Goal: Task Accomplishment & Management: Use online tool/utility

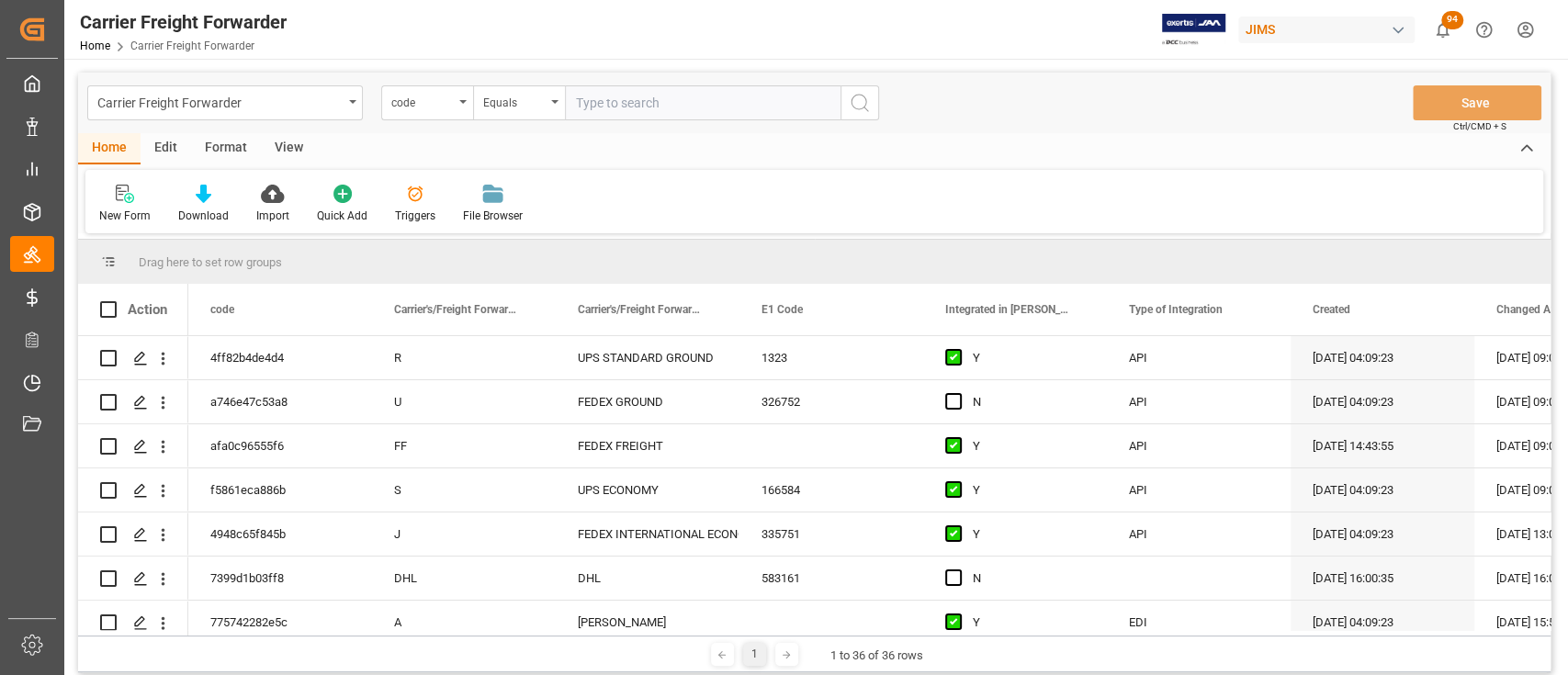
scroll to position [489, 0]
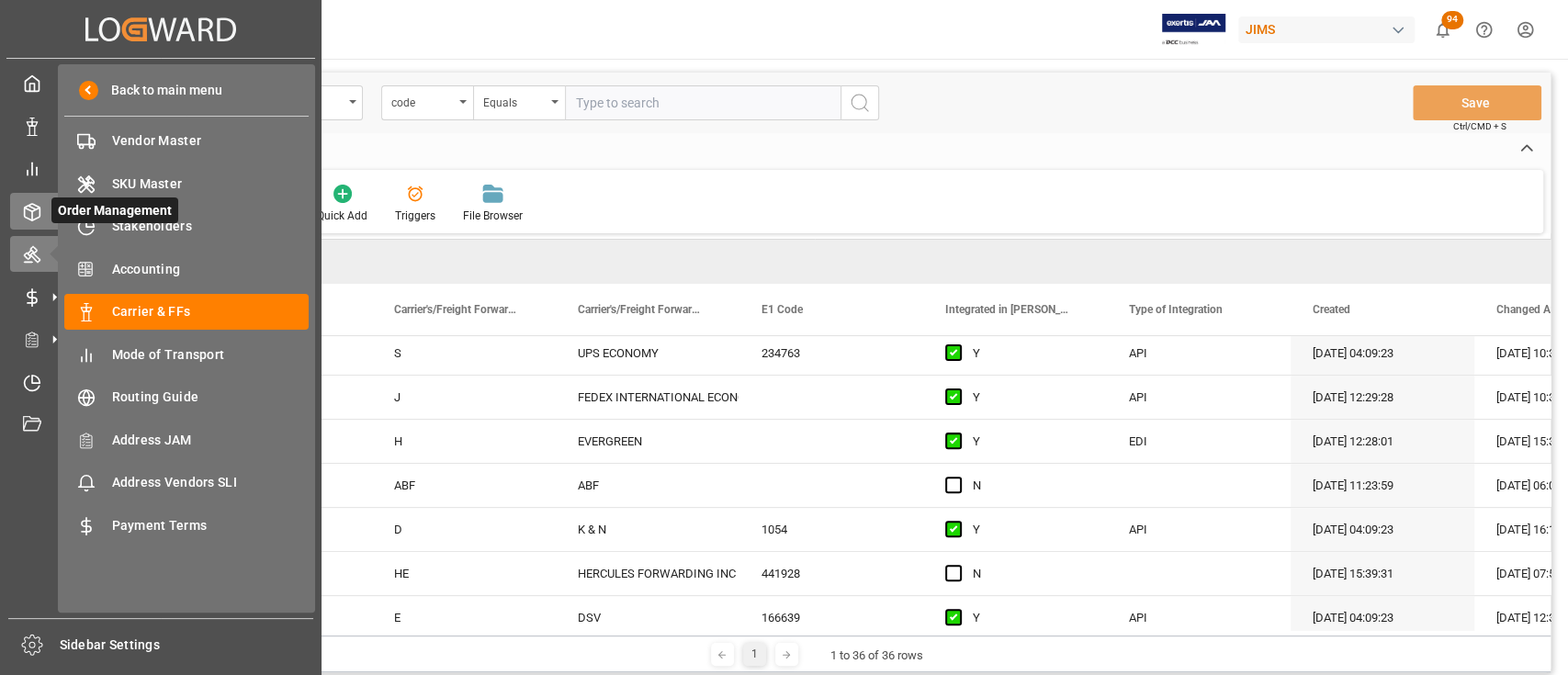
click at [39, 218] on icon at bounding box center [32, 212] width 18 height 18
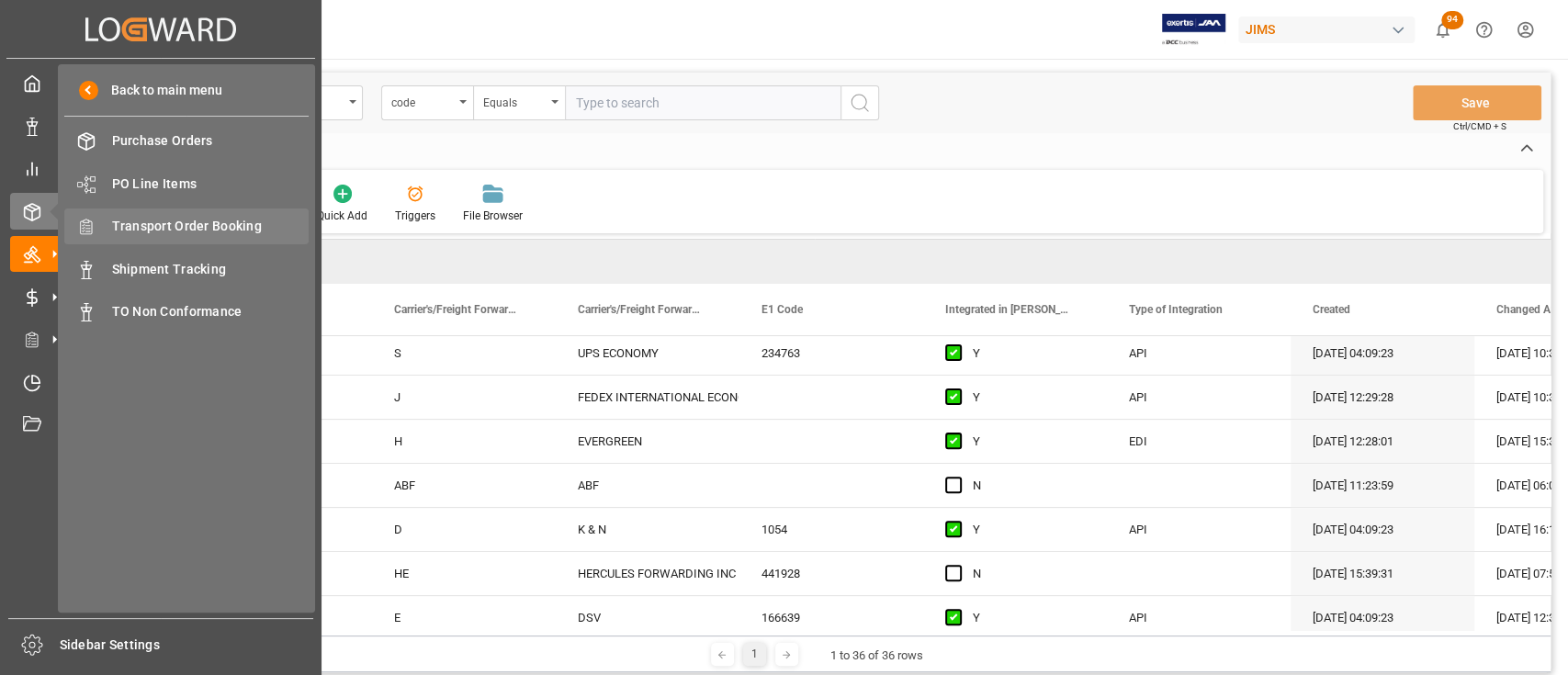
click at [192, 227] on span "Transport Order Booking" at bounding box center [210, 226] width 197 height 19
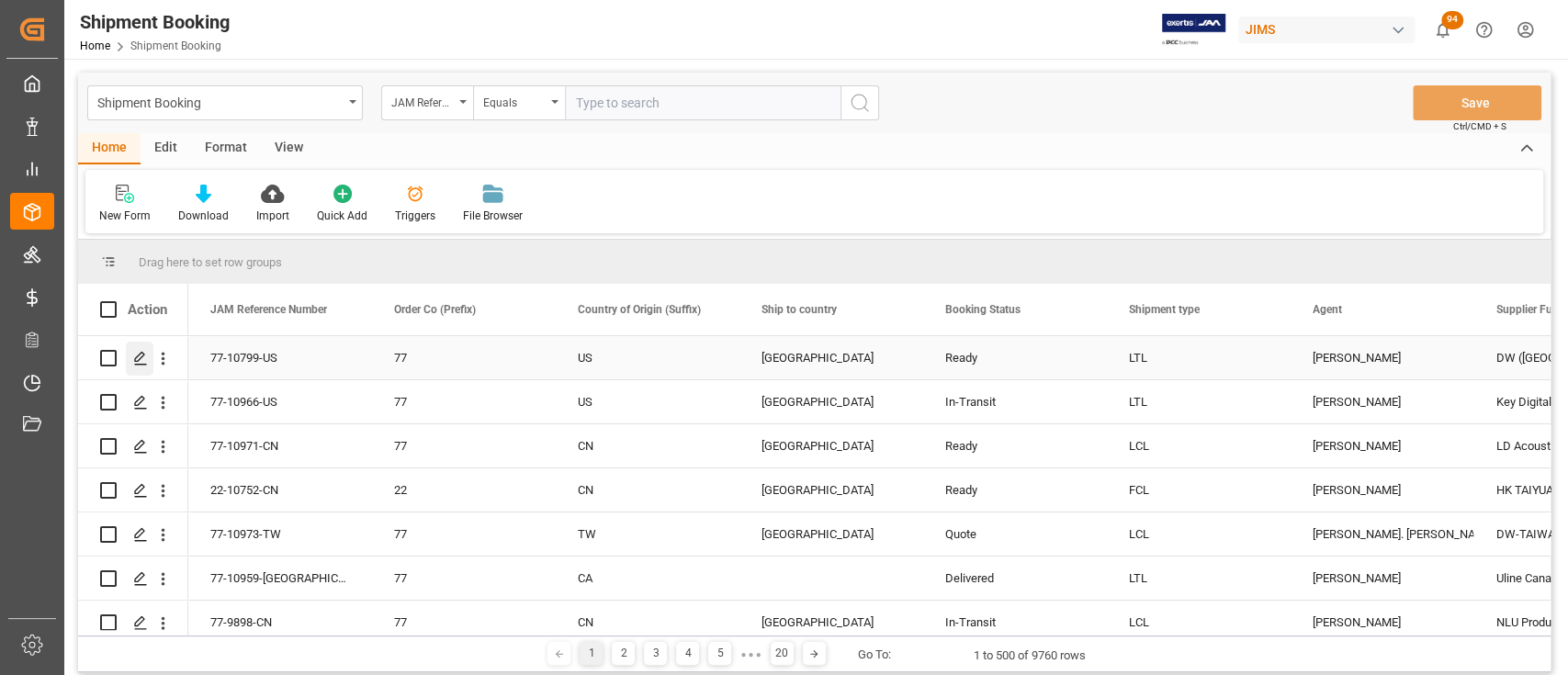
click at [146, 349] on div "Press SPACE to select this row." at bounding box center [140, 358] width 27 height 34
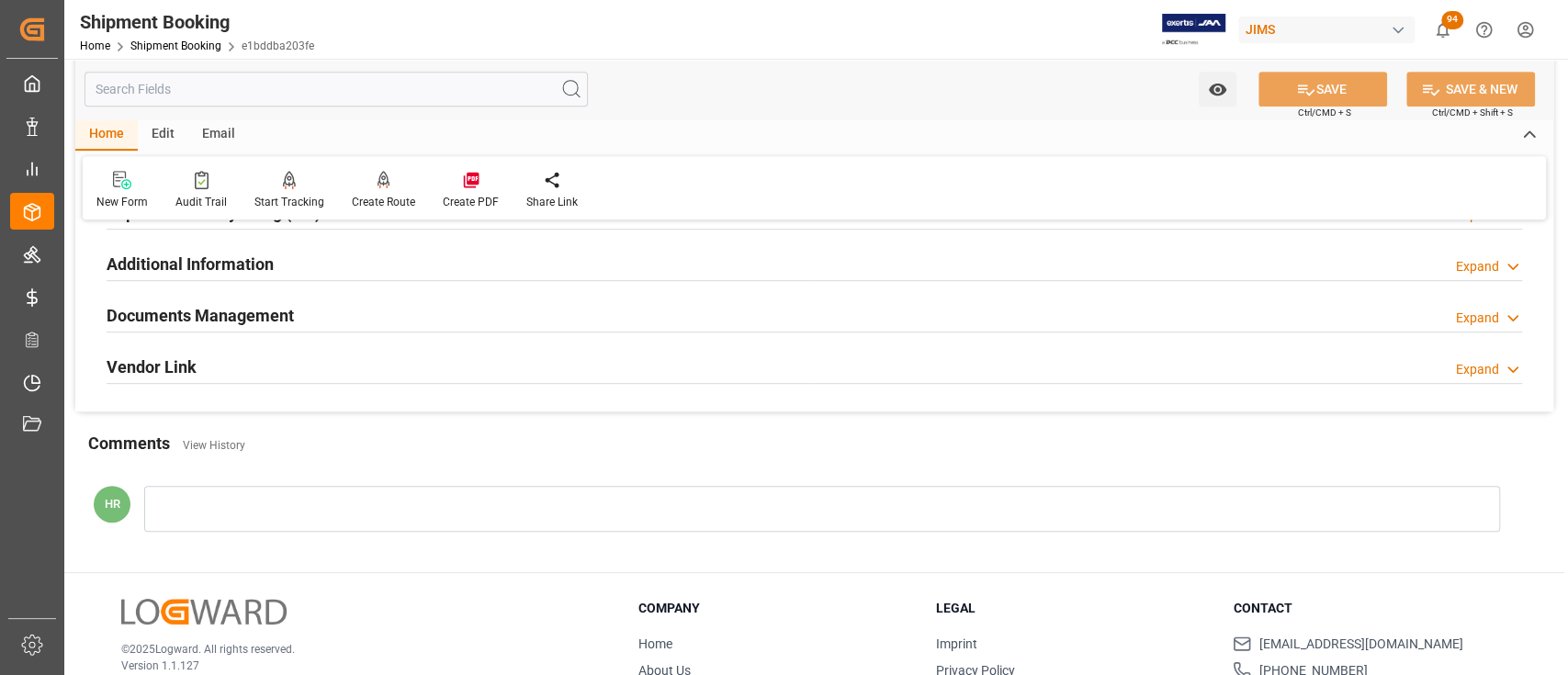
scroll to position [597, 0]
click at [255, 314] on h2 "Documents Management" at bounding box center [200, 318] width 187 height 25
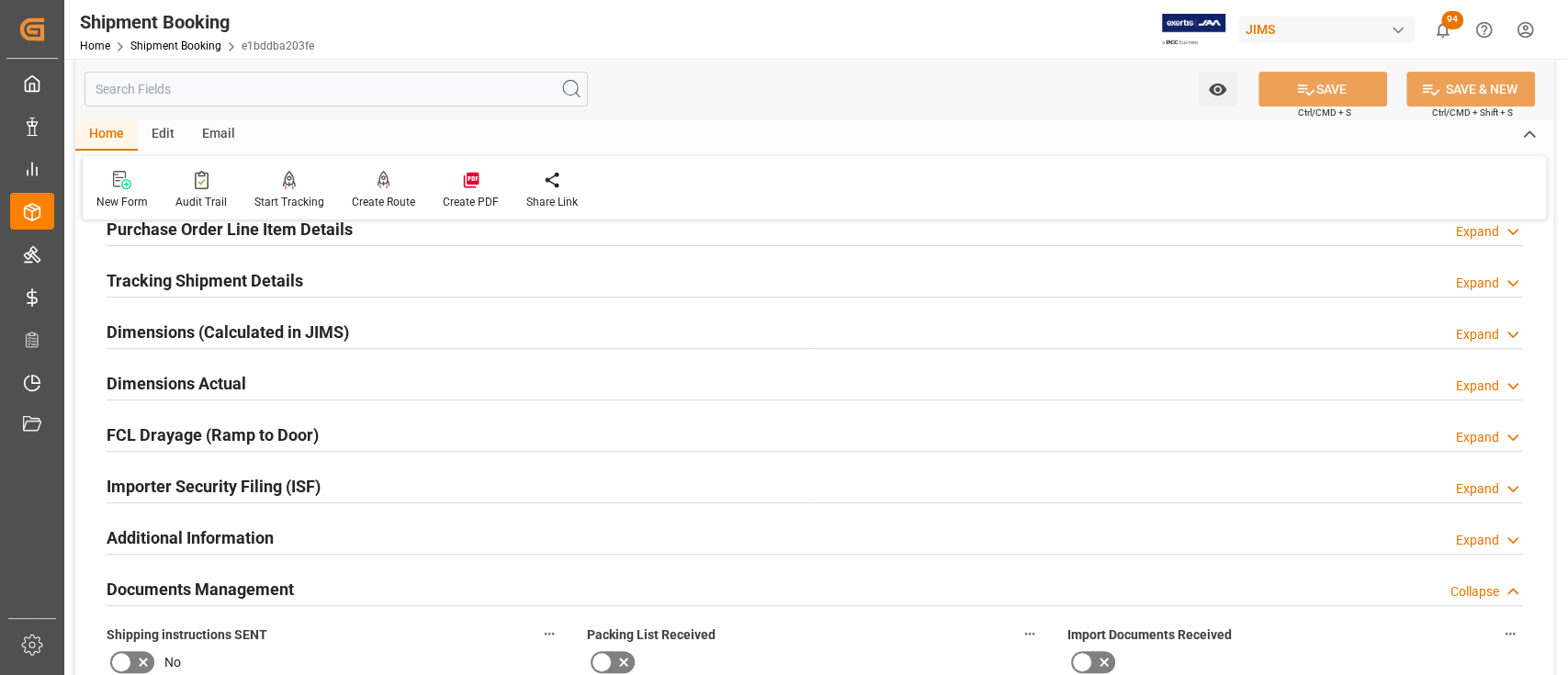
scroll to position [0, 0]
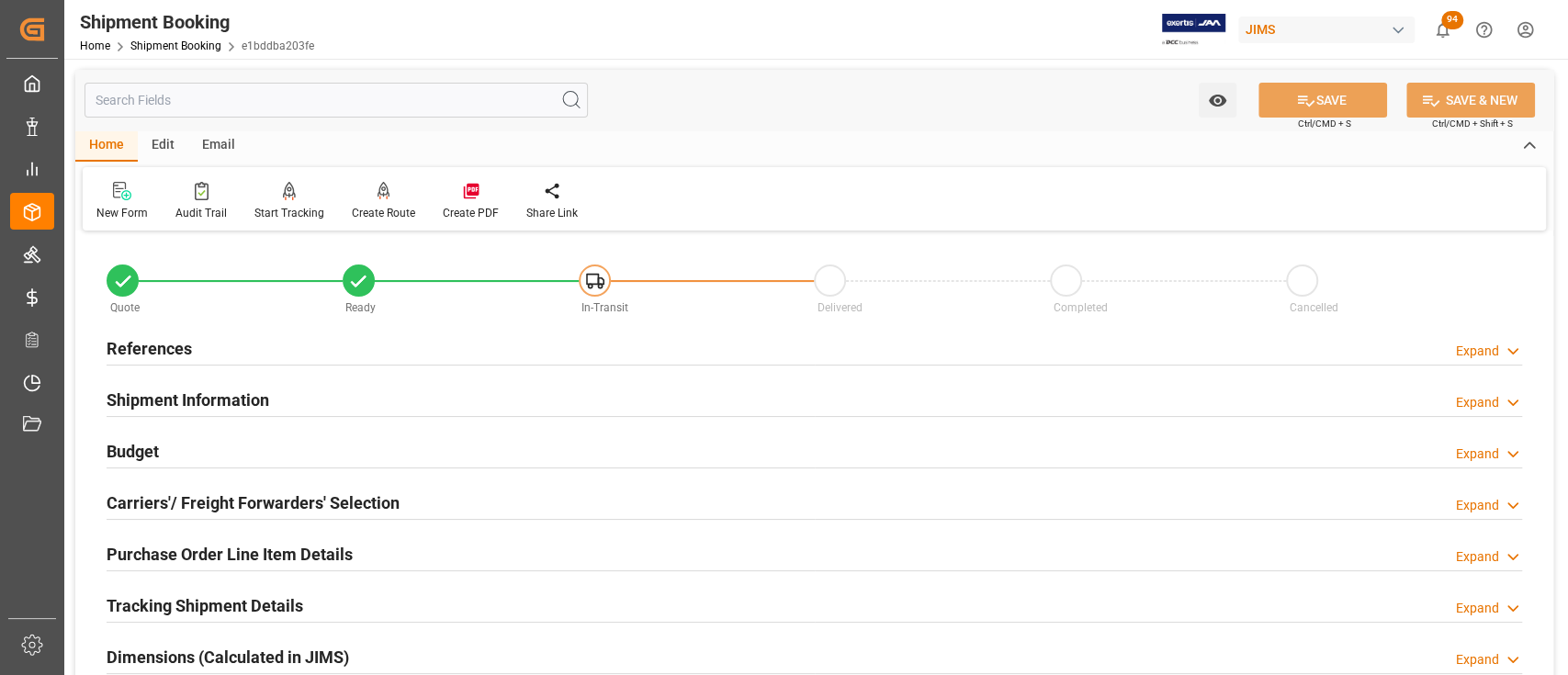
click at [228, 351] on div "References Expand" at bounding box center [814, 348] width 1415 height 35
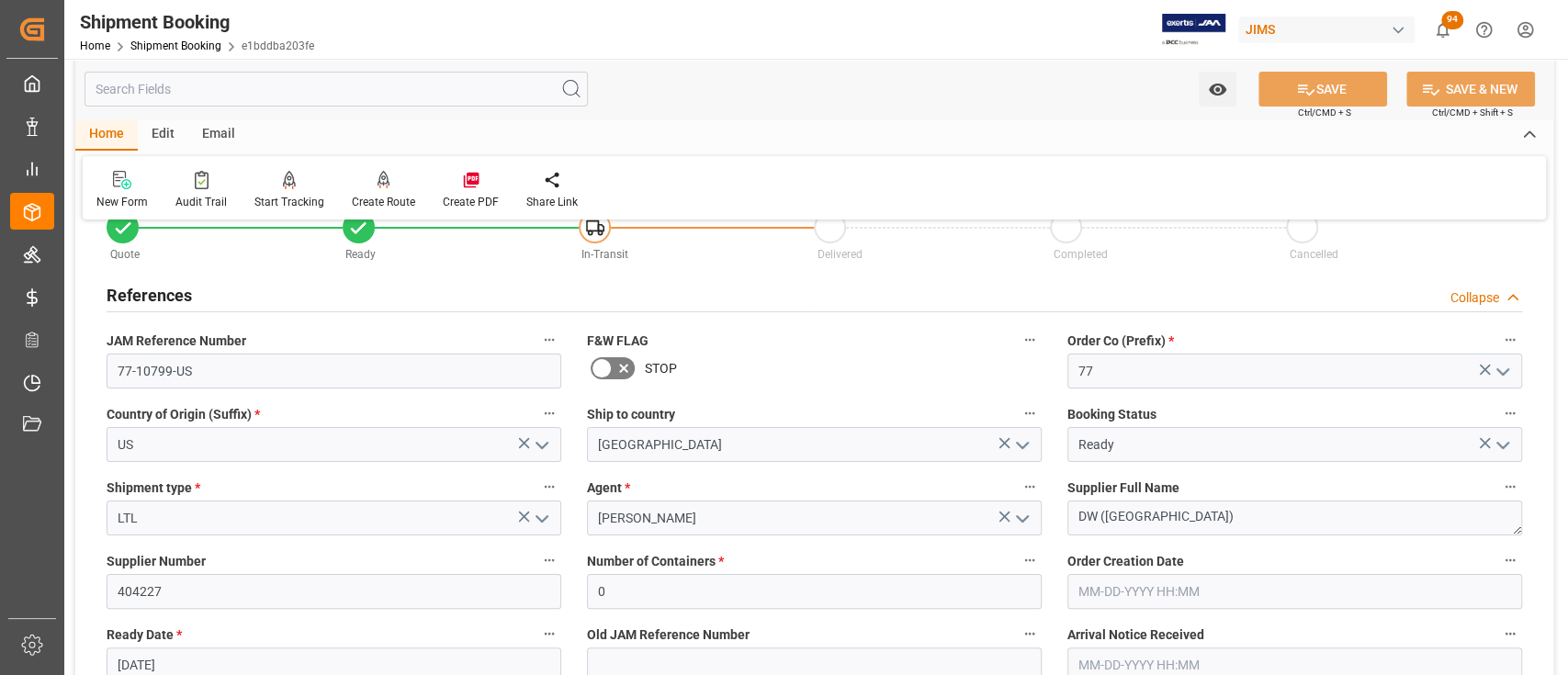
scroll to position [52, 0]
click at [618, 368] on icon at bounding box center [624, 369] width 22 height 22
click at [0, 0] on input "checkbox" at bounding box center [0, 0] width 0 height 0
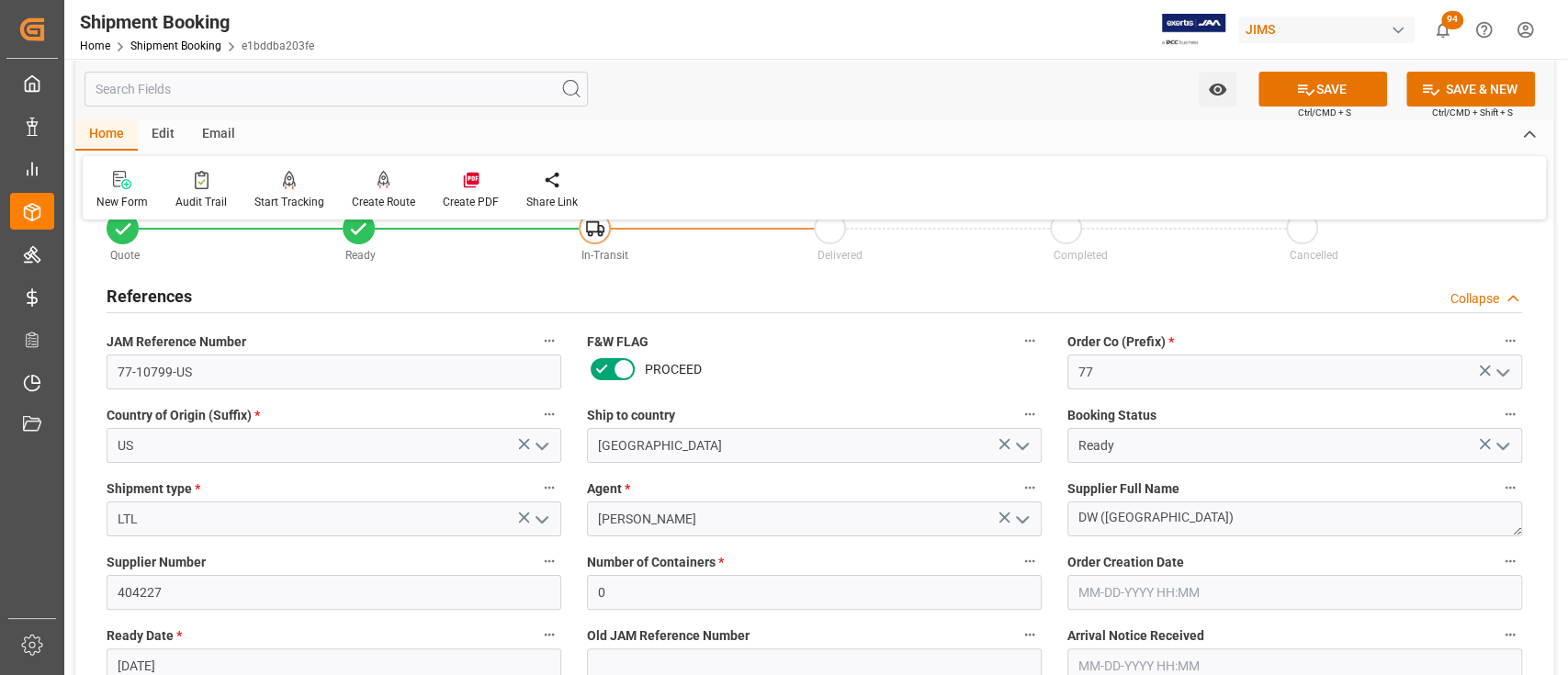
click at [603, 373] on icon at bounding box center [601, 369] width 22 height 22
click at [0, 0] on input "checkbox" at bounding box center [0, 0] width 0 height 0
click at [618, 372] on icon at bounding box center [624, 369] width 22 height 22
click at [0, 0] on input "checkbox" at bounding box center [0, 0] width 0 height 0
click at [610, 371] on icon at bounding box center [601, 369] width 22 height 22
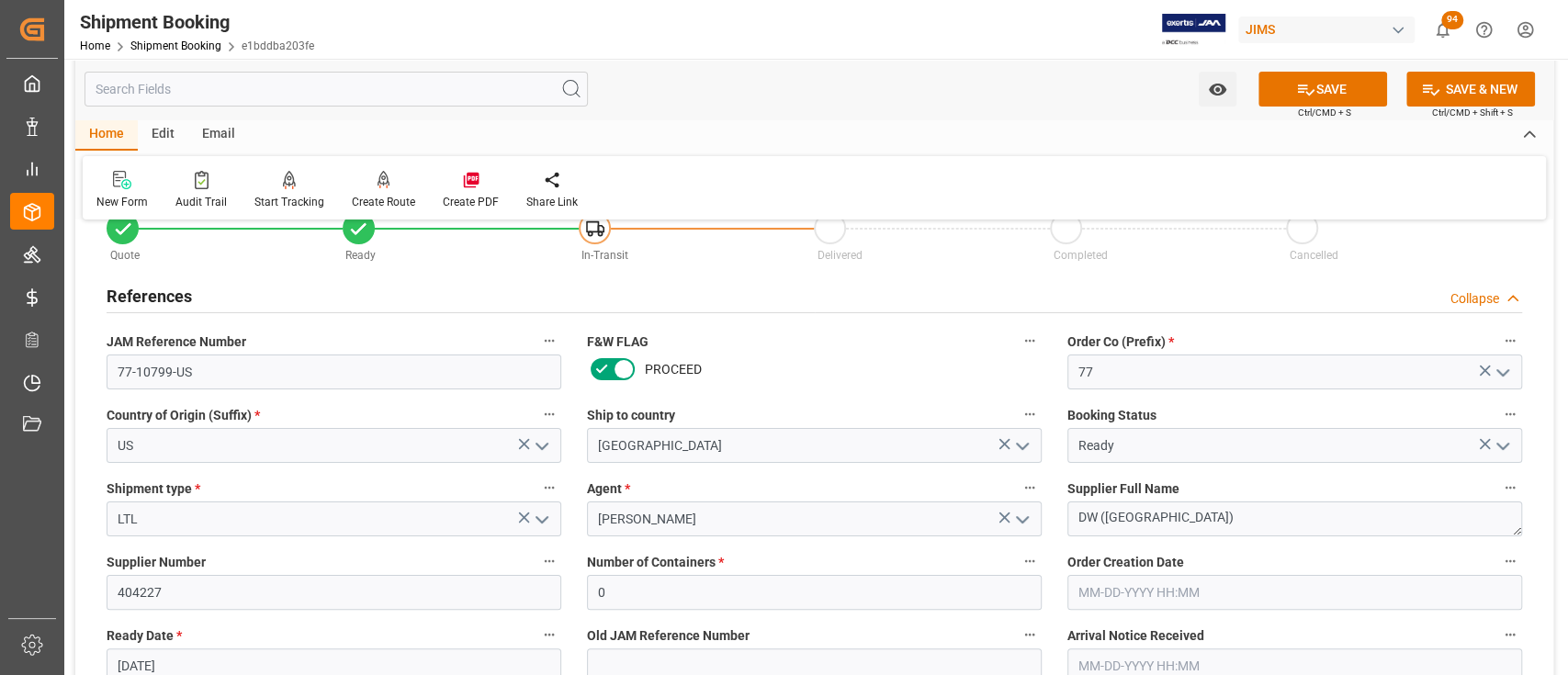
click at [0, 0] on input "checkbox" at bounding box center [0, 0] width 0 height 0
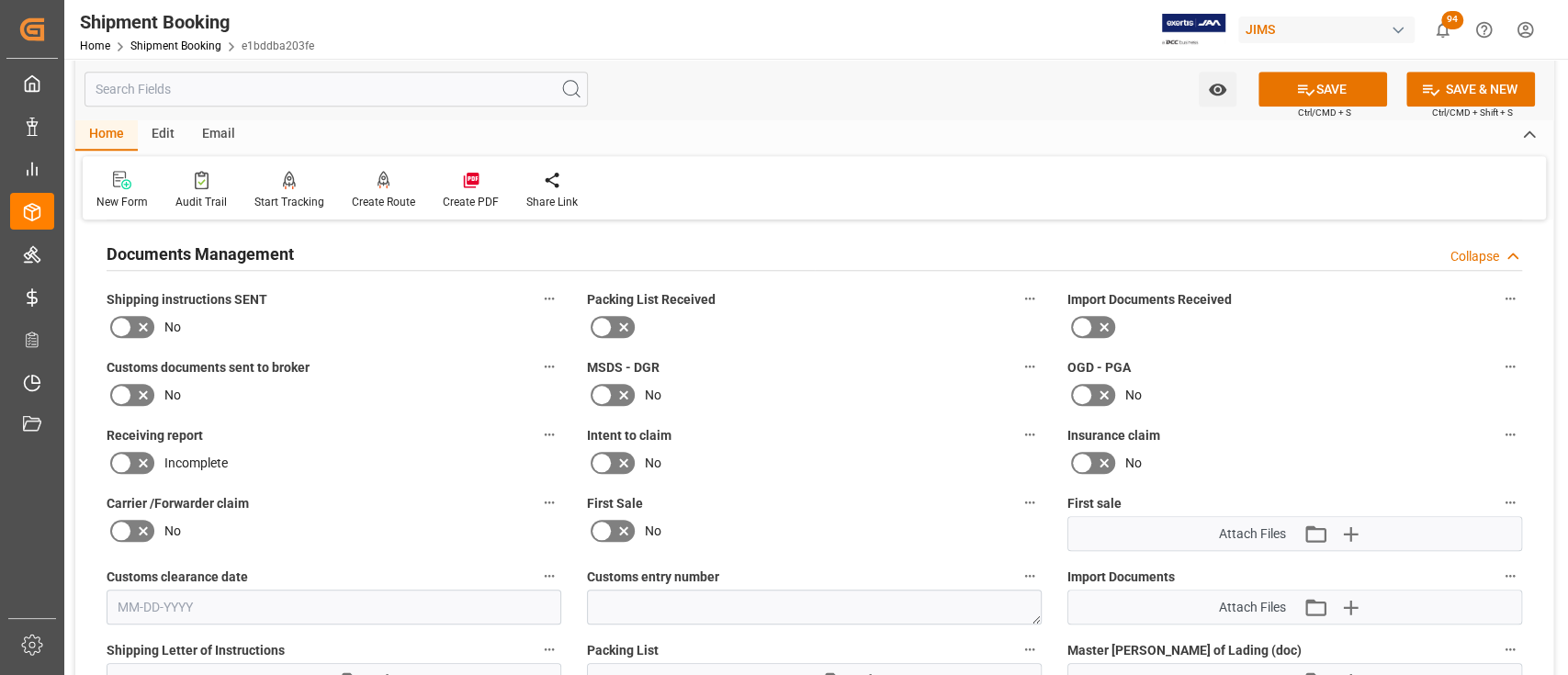
scroll to position [1025, 0]
